Goal: Task Accomplishment & Management: Manage account settings

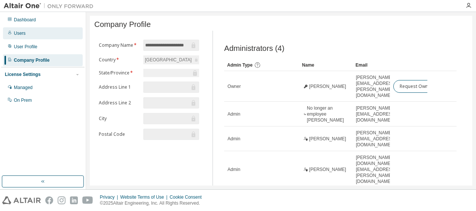
click at [19, 32] on div "Users" at bounding box center [20, 33] width 12 height 6
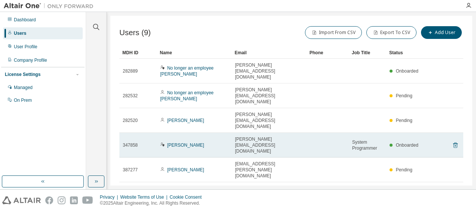
click at [454, 145] on icon at bounding box center [455, 146] width 2 height 2
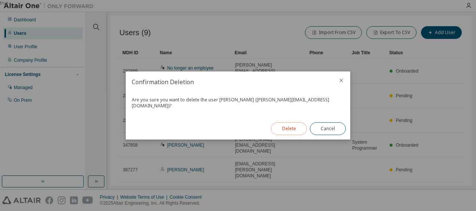
click at [302, 127] on button "Delete" at bounding box center [289, 128] width 36 height 13
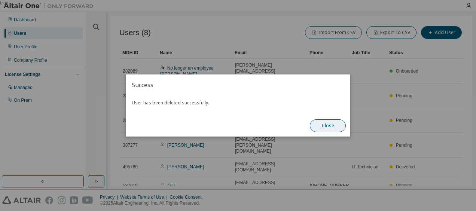
click at [326, 128] on button "Close" at bounding box center [328, 125] width 36 height 13
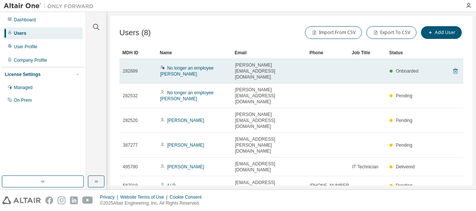
click at [452, 67] on icon at bounding box center [455, 71] width 7 height 9
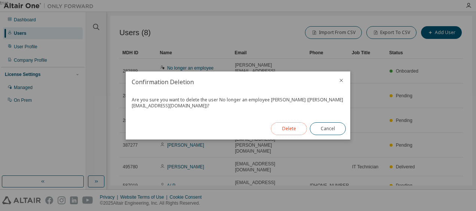
click at [296, 125] on button "Delete" at bounding box center [289, 128] width 36 height 13
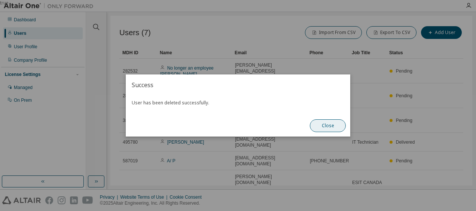
click at [327, 126] on button "Close" at bounding box center [328, 125] width 36 height 13
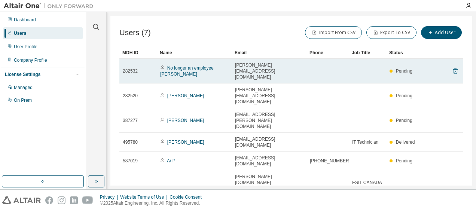
click at [454, 71] on icon at bounding box center [455, 72] width 2 height 2
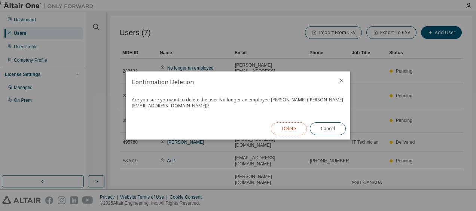
click at [295, 129] on button "Delete" at bounding box center [289, 128] width 36 height 13
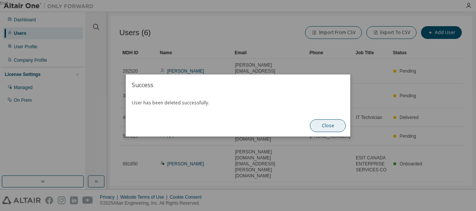
click at [326, 125] on button "Close" at bounding box center [328, 125] width 36 height 13
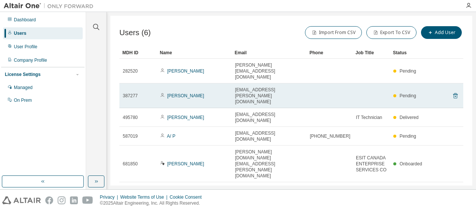
click at [455, 95] on icon at bounding box center [455, 96] width 2 height 2
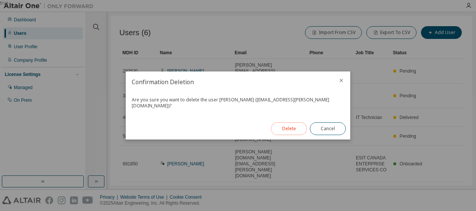
click at [302, 127] on button "Delete" at bounding box center [289, 128] width 36 height 13
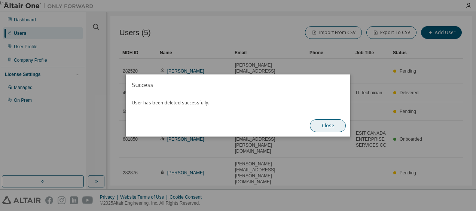
click at [331, 127] on button "Close" at bounding box center [328, 125] width 36 height 13
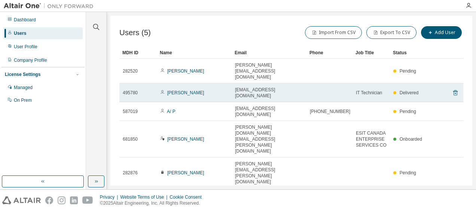
click at [455, 88] on icon at bounding box center [455, 92] width 7 height 9
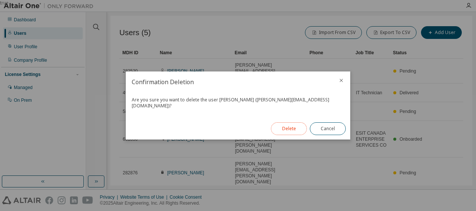
click at [290, 125] on button "Delete" at bounding box center [289, 128] width 36 height 13
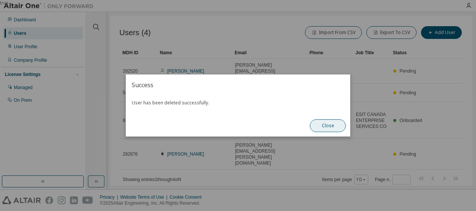
click at [334, 126] on button "Close" at bounding box center [328, 125] width 36 height 13
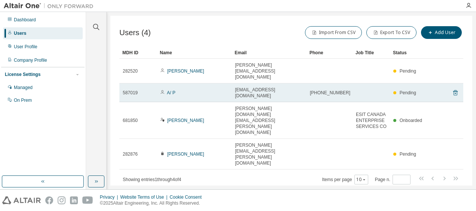
click at [454, 88] on icon at bounding box center [455, 92] width 7 height 9
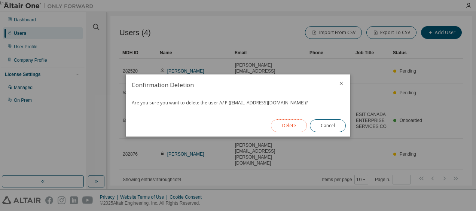
click at [290, 129] on button "Delete" at bounding box center [289, 125] width 36 height 13
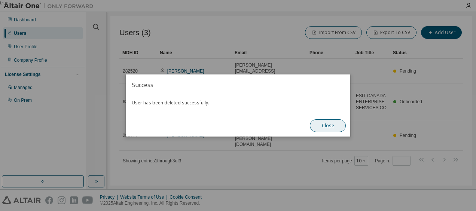
click at [328, 123] on button "Close" at bounding box center [328, 125] width 36 height 13
